Goal: Task Accomplishment & Management: Complete application form

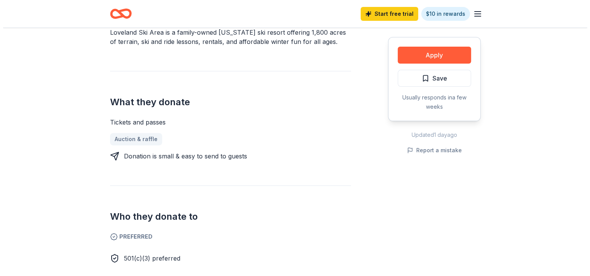
scroll to position [250, 0]
click at [428, 59] on button "Apply" at bounding box center [430, 55] width 73 height 17
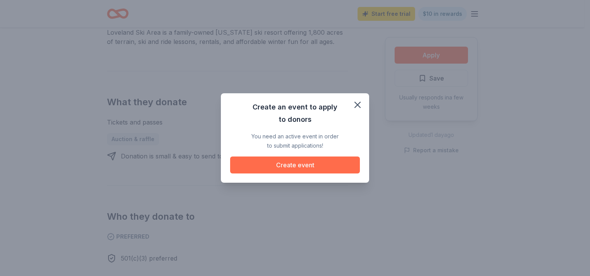
click at [305, 171] on button "Create event" at bounding box center [295, 165] width 130 height 17
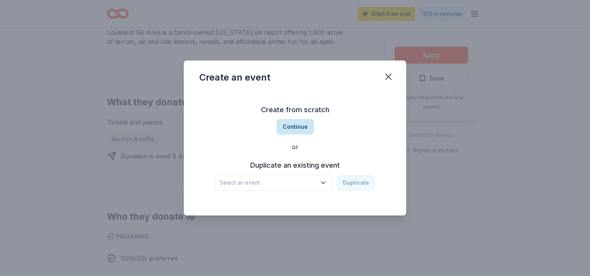
click at [292, 128] on button "Continue" at bounding box center [294, 126] width 37 height 15
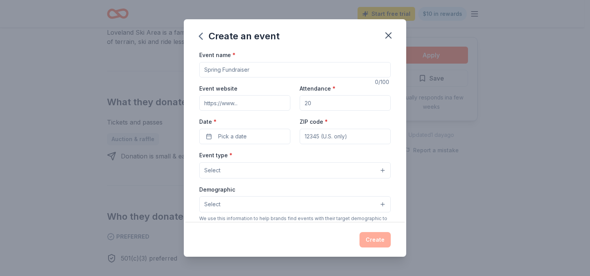
click at [248, 67] on input "Event name *" at bounding box center [294, 69] width 191 height 15
type input "C"
type input "ARTma"
click at [211, 173] on span "Select" at bounding box center [212, 170] width 16 height 9
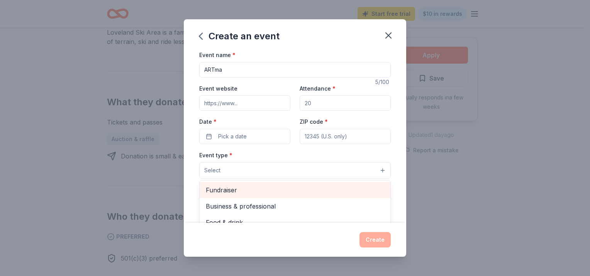
click at [221, 190] on span "Fundraiser" at bounding box center [295, 190] width 178 height 10
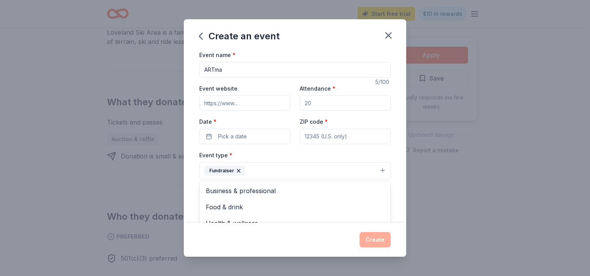
click at [239, 138] on div "Event name * ARTma 5 /100 Event website Attendance * Date * Pick a date ZIP cod…" at bounding box center [294, 228] width 191 height 357
click at [239, 138] on span "Pick a date" at bounding box center [232, 136] width 29 height 9
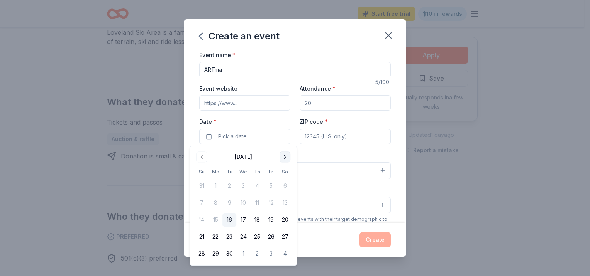
click at [284, 158] on button "Go to next month" at bounding box center [284, 157] width 11 height 11
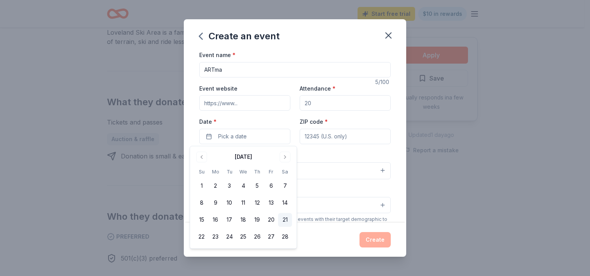
click at [281, 220] on button "21" at bounding box center [285, 220] width 14 height 14
click at [319, 135] on input "ZIP code *" at bounding box center [344, 136] width 91 height 15
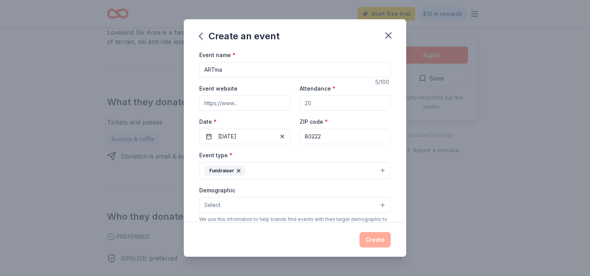
type input "80222"
click at [253, 100] on input "Event website" at bounding box center [244, 102] width 91 height 15
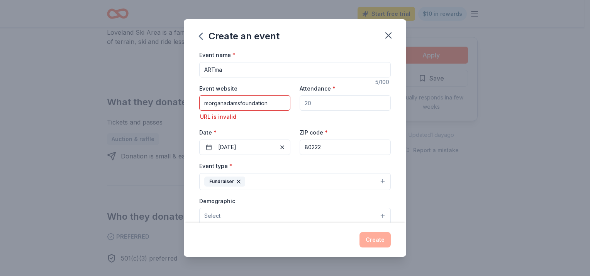
click at [269, 103] on input "morganadamsfoundation" at bounding box center [244, 102] width 91 height 15
paste input "[URL][DOMAIN_NAME]"
type input "[URL][DOMAIN_NAME]"
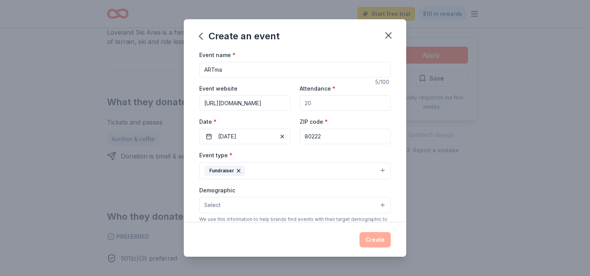
scroll to position [0, 0]
click at [315, 103] on input "Attendance *" at bounding box center [344, 102] width 91 height 15
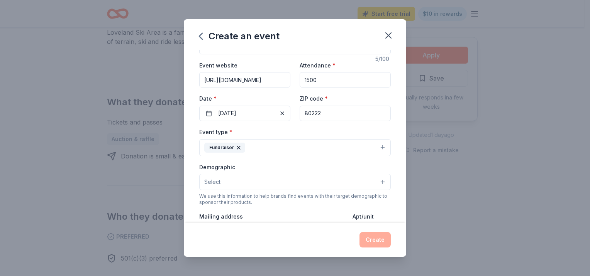
scroll to position [24, 0]
type input "1"
type input "2"
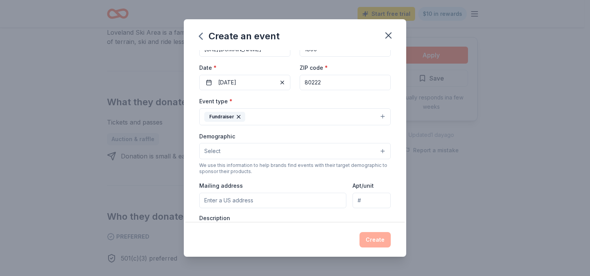
scroll to position [63, 0]
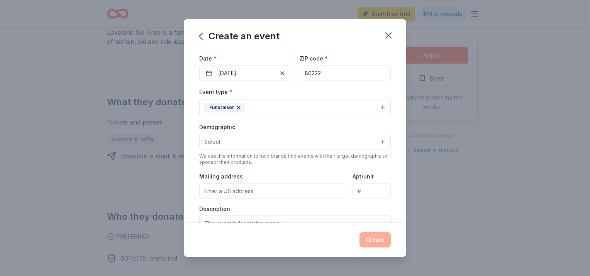
type input "1800"
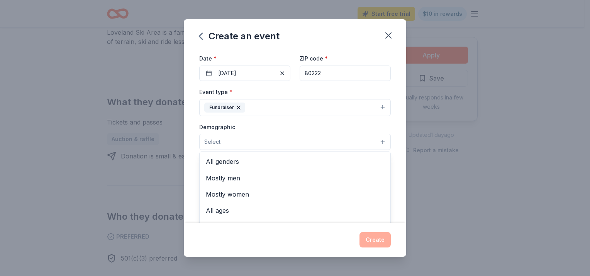
click at [267, 139] on button "Select" at bounding box center [294, 142] width 191 height 16
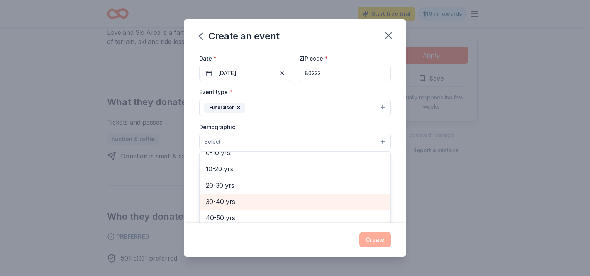
scroll to position [0, 0]
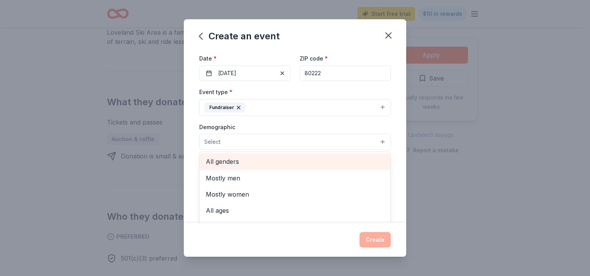
click at [242, 164] on span "All genders" at bounding box center [295, 162] width 178 height 10
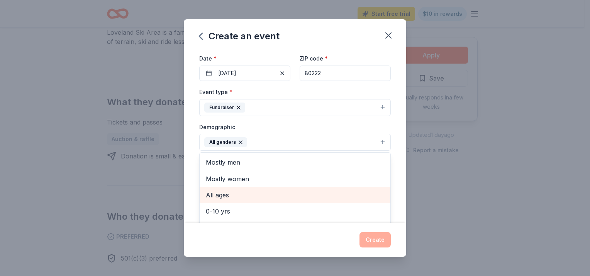
click at [228, 194] on span "All ages" at bounding box center [295, 195] width 178 height 10
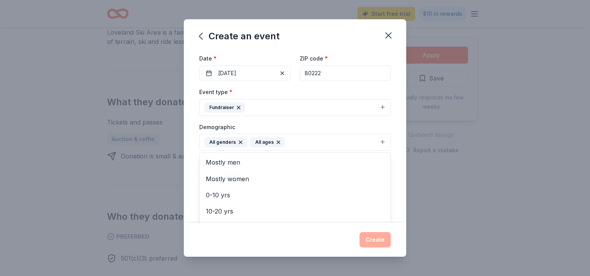
click at [149, 186] on div "Create an event Event name * ARTma 5 /100 Event website [URL][DOMAIN_NAME] Atte…" at bounding box center [295, 138] width 590 height 276
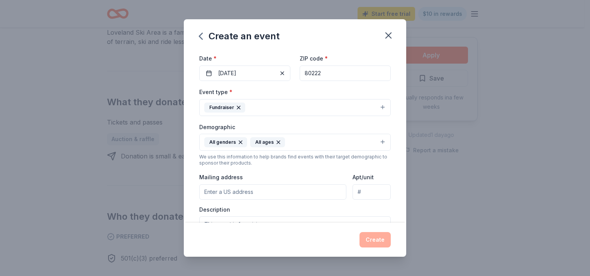
click at [221, 193] on input "Mailing address" at bounding box center [272, 191] width 147 height 15
type input "[STREET_ADDRESS]"
click at [367, 190] on input "[STREET_ADDRESS]" at bounding box center [371, 191] width 38 height 15
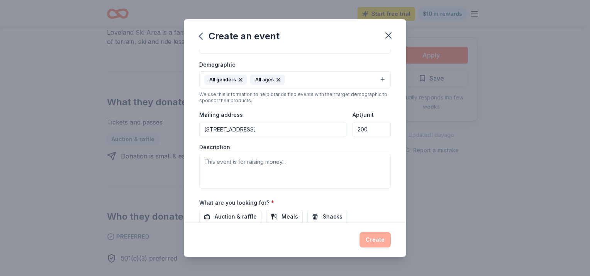
scroll to position [167, 0]
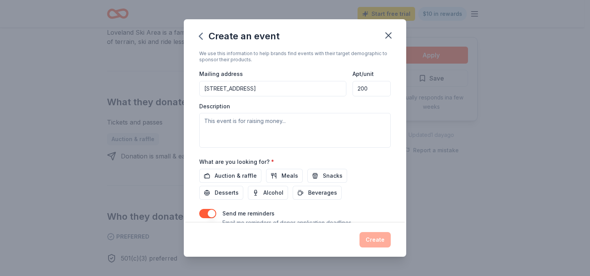
type input "200"
click at [265, 86] on input "[STREET_ADDRESS]" at bounding box center [272, 88] width 147 height 15
click at [249, 105] on div "Description" at bounding box center [294, 126] width 191 height 46
drag, startPoint x: 249, startPoint y: 105, endPoint x: 236, endPoint y: 90, distance: 20.3
click at [236, 90] on input "undefined [GEOGRAPHIC_DATA][PERSON_NAME]" at bounding box center [272, 88] width 147 height 15
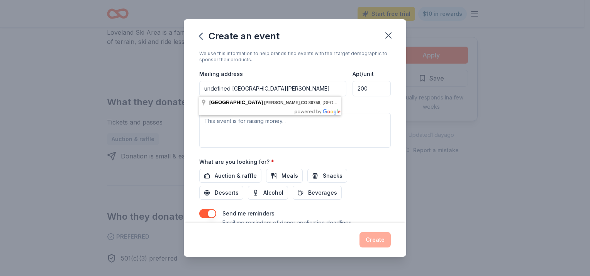
click at [236, 90] on input "undefined [GEOGRAPHIC_DATA][PERSON_NAME]" at bounding box center [272, 88] width 147 height 15
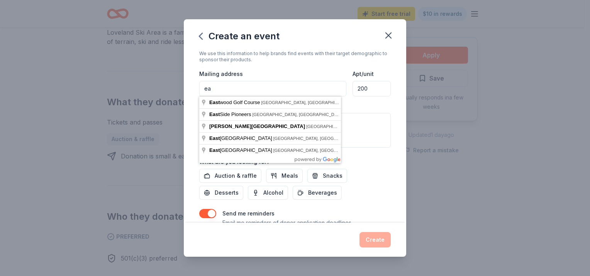
type input "e"
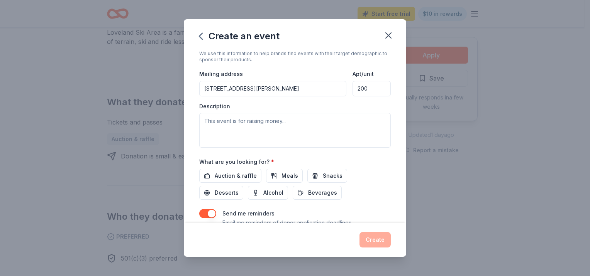
click at [395, 122] on div "Event name * ARTma 5 /100 Event website [URL][DOMAIN_NAME] Attendance * 1800 Da…" at bounding box center [295, 136] width 222 height 173
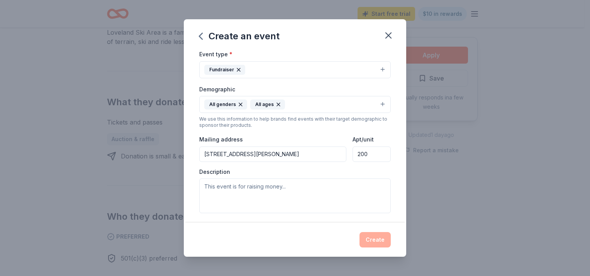
scroll to position [128, 0]
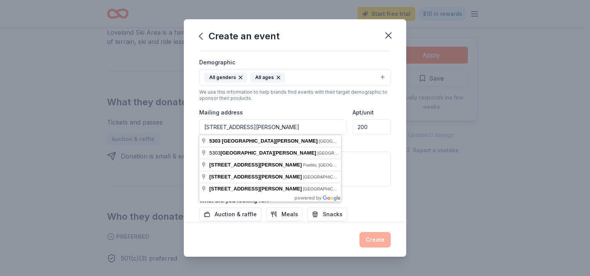
click at [278, 127] on input "[STREET_ADDRESS][PERSON_NAME]" at bounding box center [272, 127] width 147 height 15
type input "[STREET_ADDRESS][PERSON_NAME]"
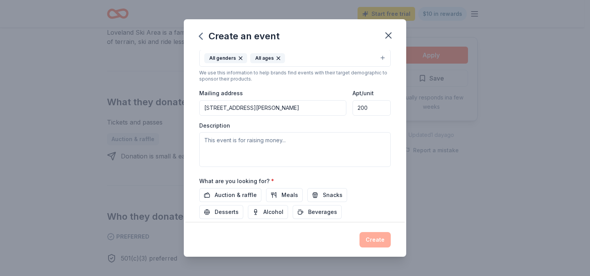
scroll to position [148, 0]
click at [255, 139] on textarea at bounding box center [294, 149] width 191 height 35
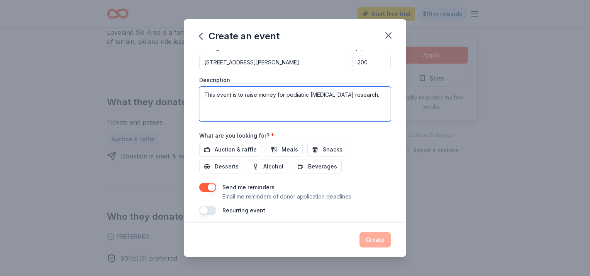
scroll to position [197, 0]
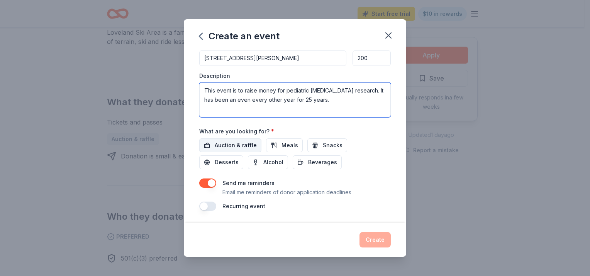
type textarea "This event is to raise money for pediatric [MEDICAL_DATA] research. It has been…"
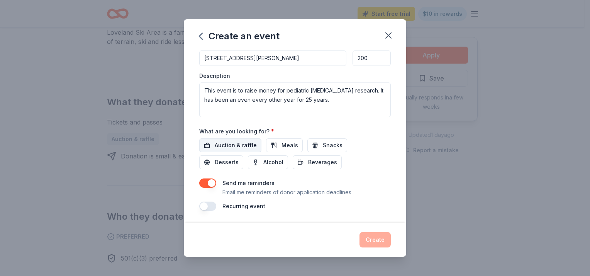
click at [207, 148] on button "Auction & raffle" at bounding box center [230, 146] width 62 height 14
click at [268, 158] on span "Alcohol" at bounding box center [273, 162] width 20 height 9
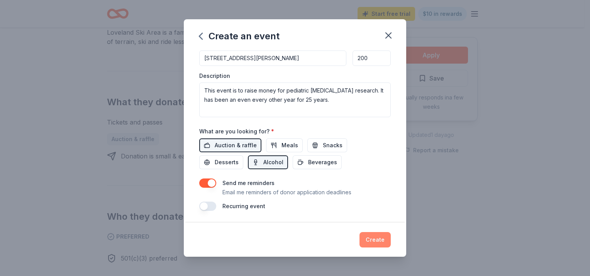
click at [374, 239] on button "Create" at bounding box center [374, 239] width 31 height 15
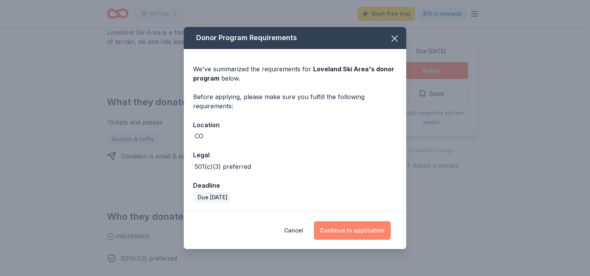
click at [335, 229] on button "Continue to application" at bounding box center [352, 230] width 77 height 19
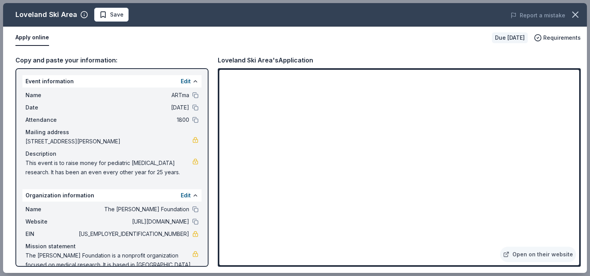
scroll to position [22, 0]
